Goal: Obtain resource: Obtain resource

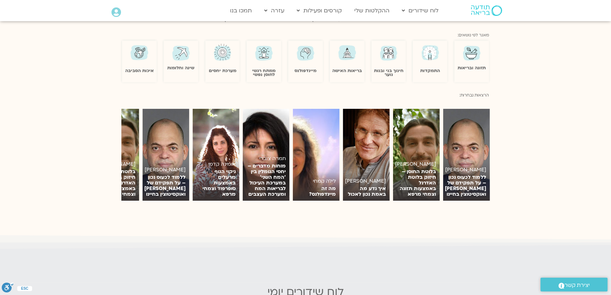
scroll to position [385, 0]
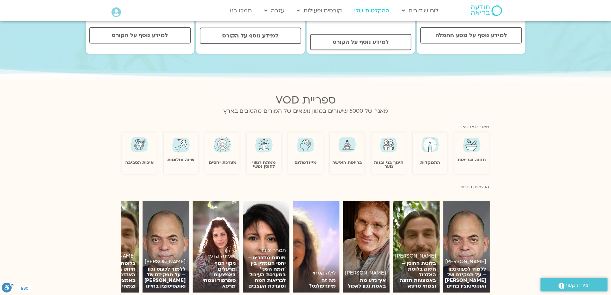
click at [375, 13] on link "ההקלטות שלי" at bounding box center [372, 10] width 42 height 13
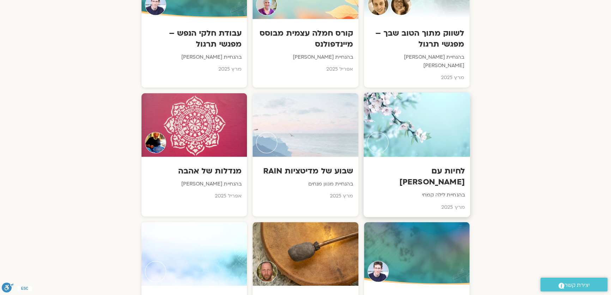
scroll to position [2470, 0]
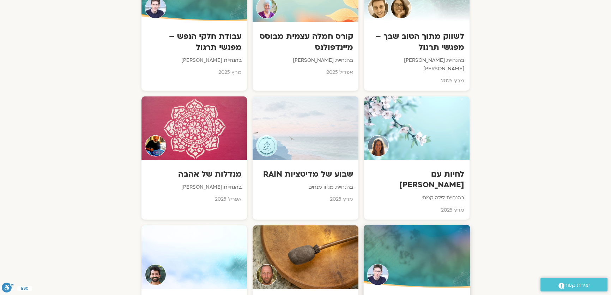
click at [410, 224] on div at bounding box center [416, 256] width 107 height 64
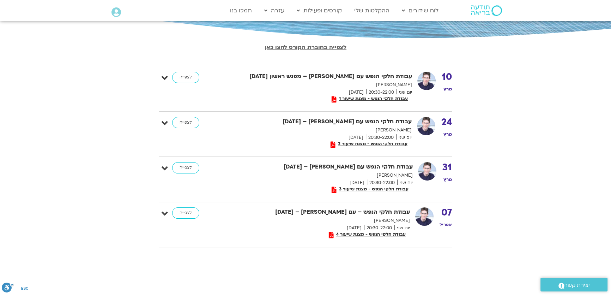
scroll to position [128, 0]
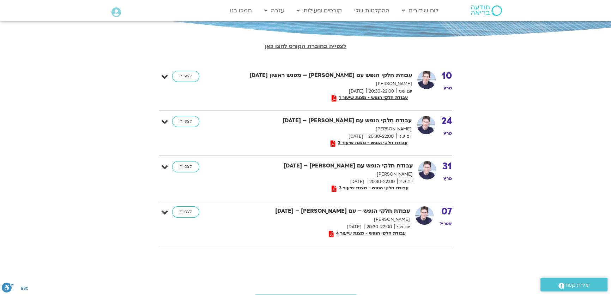
click at [303, 46] on link "לצפייה בחוברת הקורס לחצו כאן" at bounding box center [306, 46] width 82 height 8
